Goal: Transaction & Acquisition: Purchase product/service

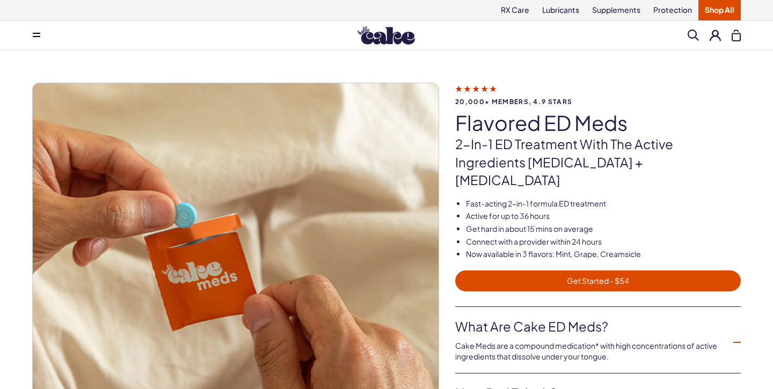
click at [41, 28] on button at bounding box center [36, 35] width 21 height 21
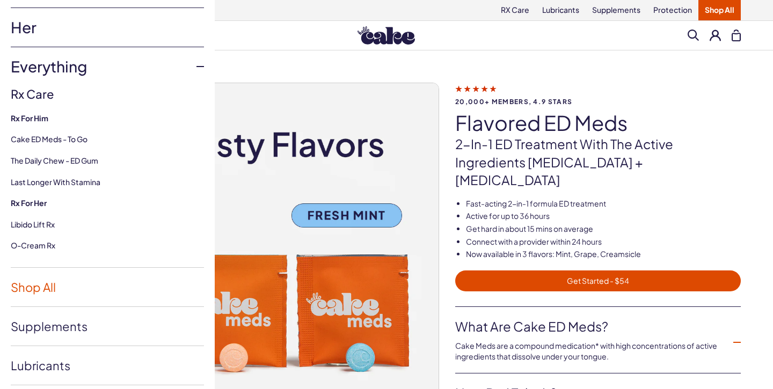
scroll to position [65, 0]
click at [35, 282] on link "Shop All" at bounding box center [107, 285] width 193 height 39
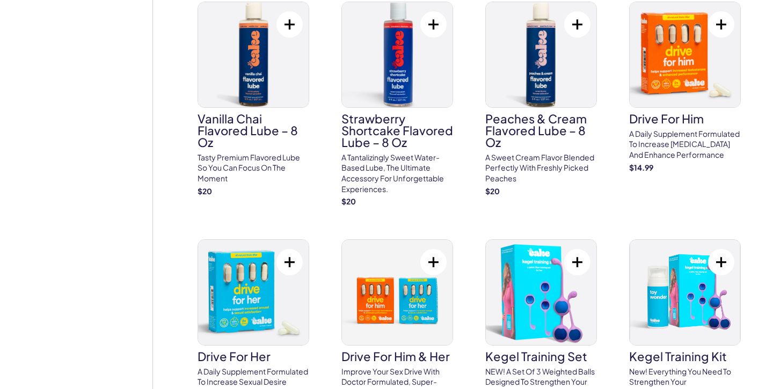
scroll to position [748, 0]
